Goal: Information Seeking & Learning: Learn about a topic

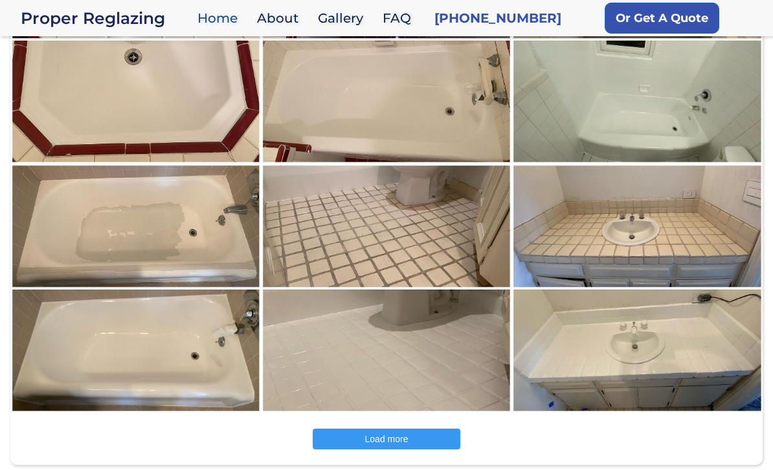
scroll to position [1516, 0]
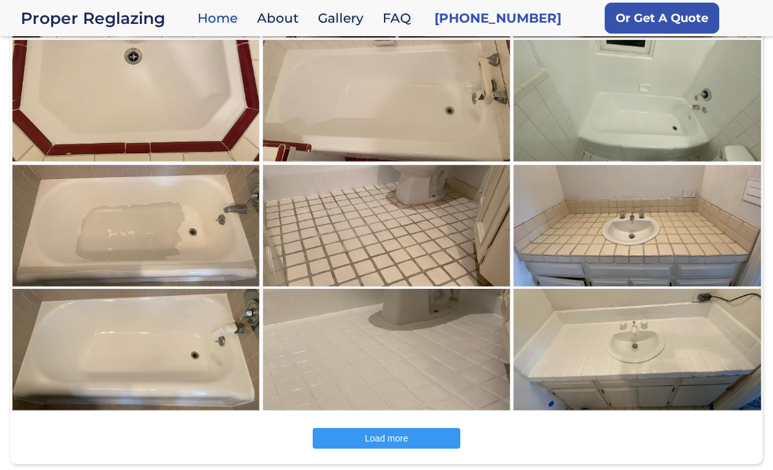
click at [178, 204] on img at bounding box center [136, 288] width 252 height 250
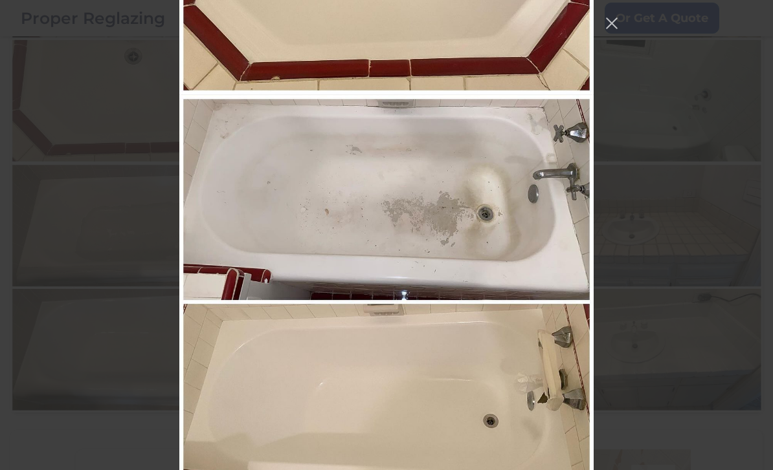
scroll to position [317, 0]
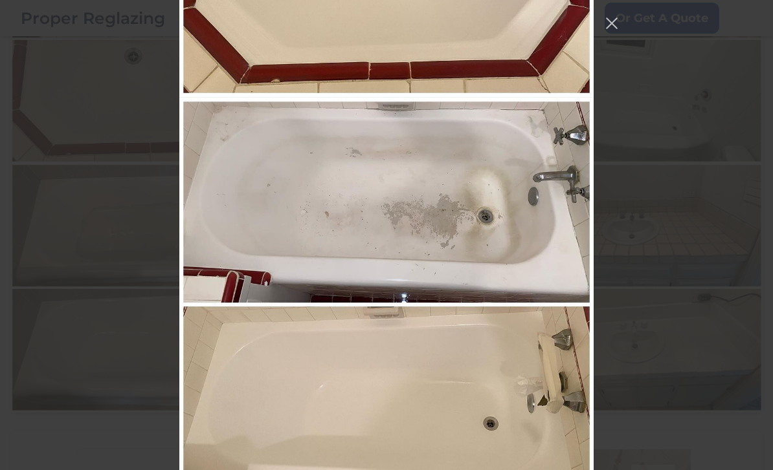
click at [443, 400] on img "Instagram Feed popup" at bounding box center [386, 305] width 414 height 414
click at [394, 407] on img "Instagram Feed popup" at bounding box center [386, 305] width 414 height 414
click at [389, 402] on img "Instagram Feed popup" at bounding box center [386, 305] width 414 height 414
click at [389, 401] on img "Instagram Feed popup" at bounding box center [386, 305] width 414 height 414
click at [418, 413] on img "Instagram Feed popup" at bounding box center [386, 305] width 414 height 414
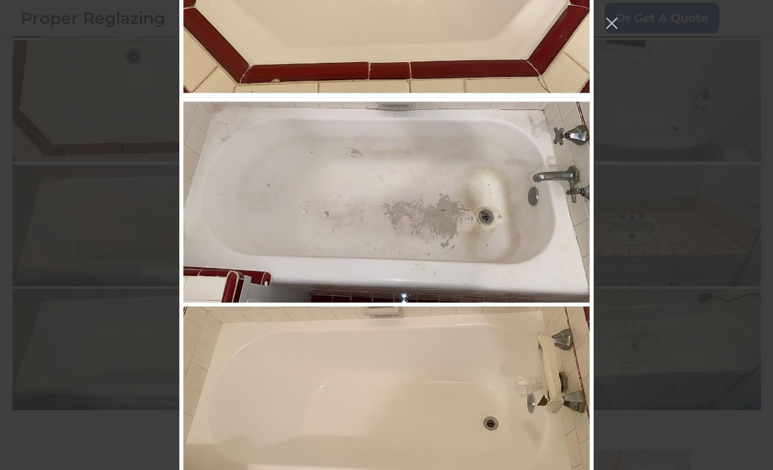
click at [470, 209] on img "Instagram Feed popup" at bounding box center [386, 305] width 414 height 414
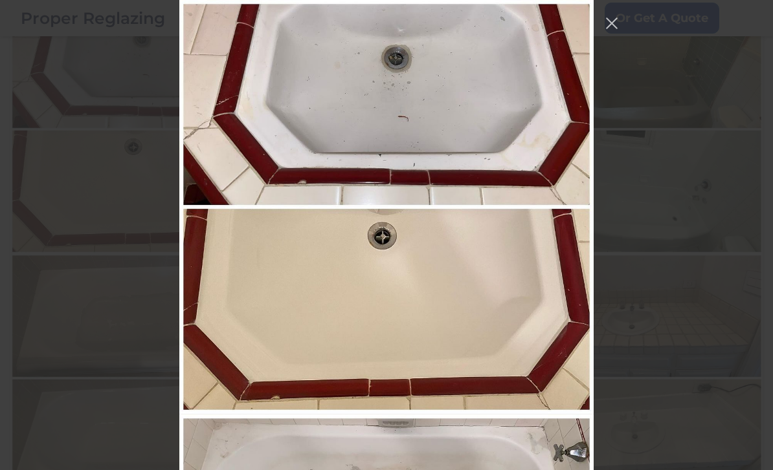
scroll to position [0, 0]
click at [608, 17] on button "Close Instagram Feed Popup" at bounding box center [611, 23] width 21 height 21
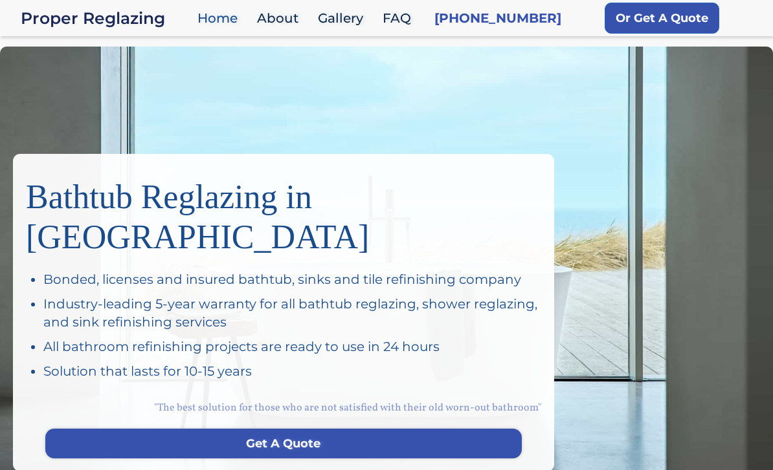
click at [348, 17] on link "Gallery" at bounding box center [343, 19] width 65 height 28
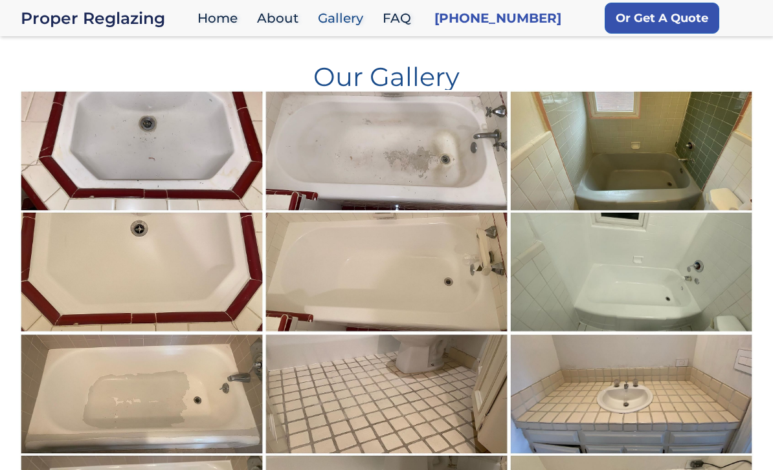
click at [401, 14] on link "FAQ" at bounding box center [400, 19] width 48 height 28
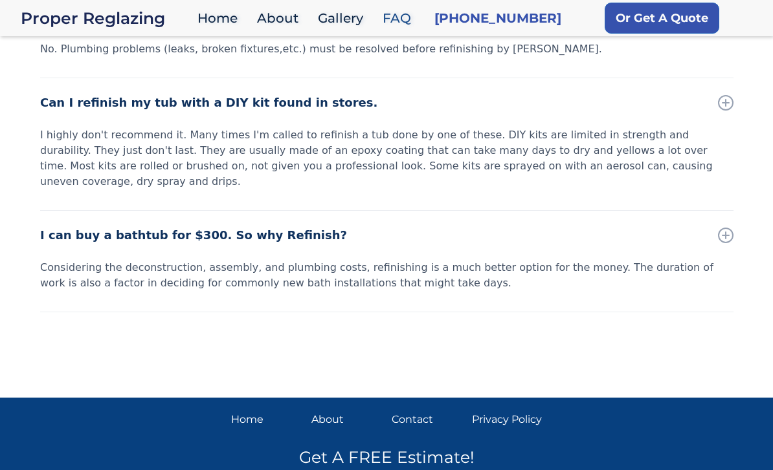
scroll to position [768, 0]
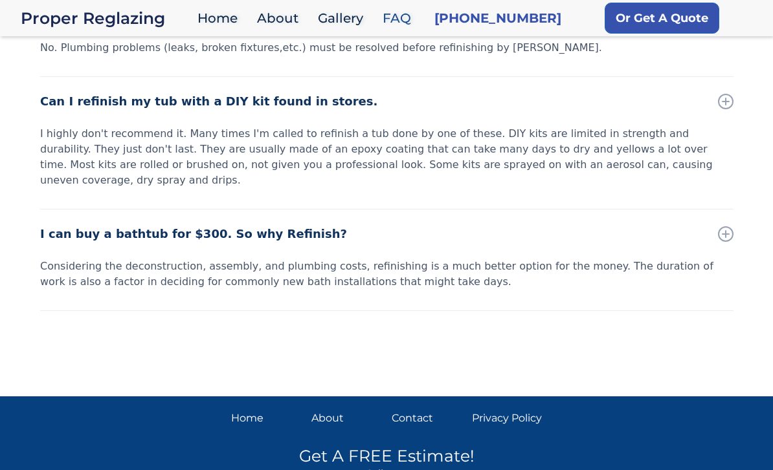
click at [230, 260] on div "Considering the deconstruction, assembly, and plumbing costs, refinishing is a …" at bounding box center [386, 274] width 693 height 31
click at [205, 225] on div "I can buy a bathtub for $300. So why Refinish?" at bounding box center [193, 234] width 307 height 18
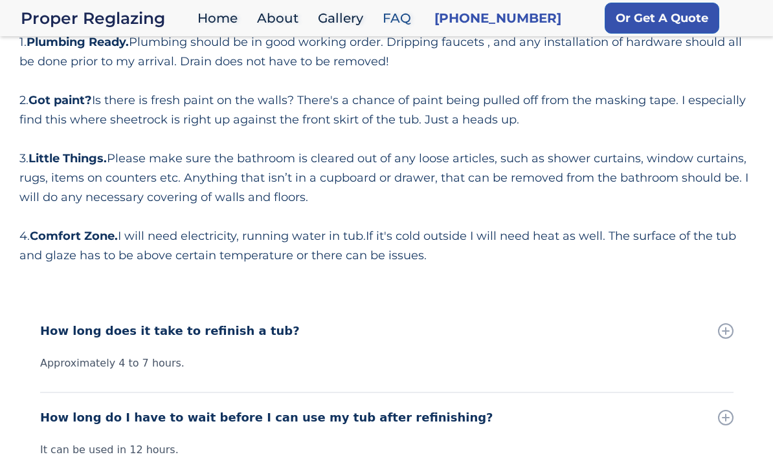
scroll to position [0, 0]
